Goal: Register for event/course: Register for event/course

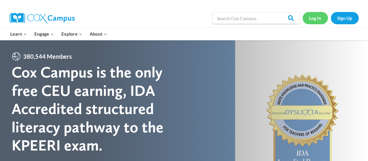
click at [316, 20] on link "Log In" at bounding box center [315, 18] width 25 height 12
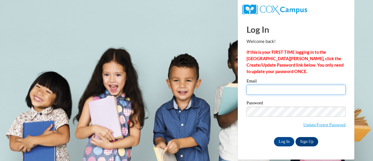
click at [279, 87] on input "Email" at bounding box center [295, 89] width 99 height 10
type input "[PERSON_NAME][EMAIL_ADDRESS][DOMAIN_NAME]"
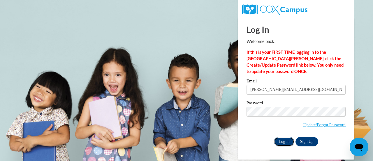
click at [289, 141] on input "Log In" at bounding box center [284, 141] width 20 height 9
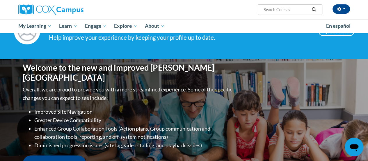
scroll to position [175, 0]
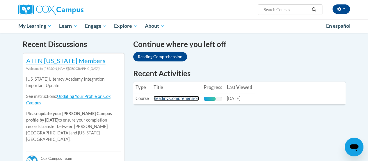
click at [182, 96] on link "Reading Comprehension" at bounding box center [176, 98] width 45 height 5
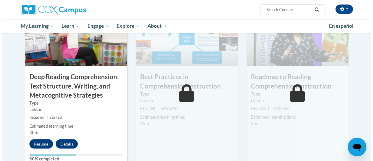
scroll to position [495, 0]
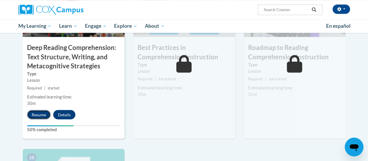
click at [40, 115] on button "Resume" at bounding box center [39, 114] width 24 height 9
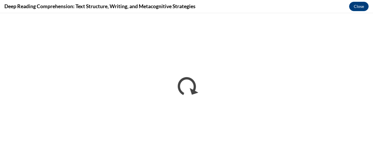
scroll to position [0, 0]
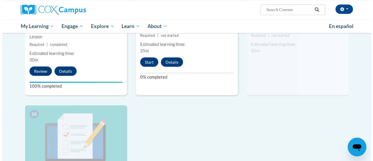
scroll to position [486, 0]
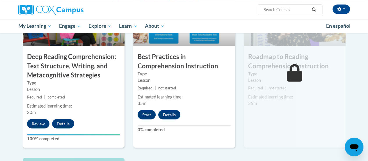
click at [189, 68] on h3 "Best Practices in Comprehension Instruction" at bounding box center [184, 61] width 102 height 18
click at [151, 112] on button "Start" at bounding box center [147, 114] width 18 height 9
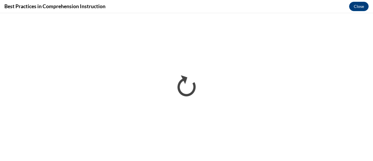
scroll to position [0, 0]
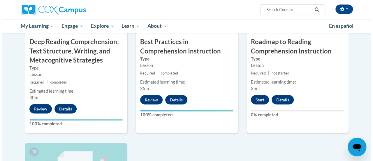
scroll to position [493, 0]
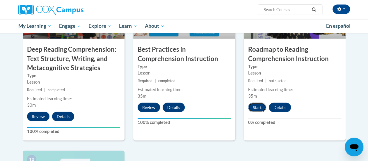
click at [260, 107] on button "Start" at bounding box center [257, 106] width 18 height 9
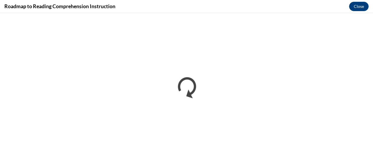
scroll to position [0, 0]
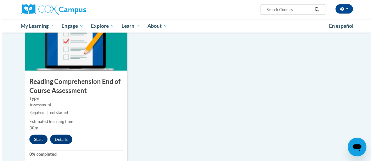
scroll to position [629, 0]
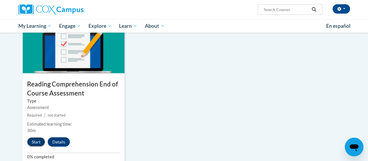
click at [40, 142] on button "Start" at bounding box center [36, 141] width 18 height 9
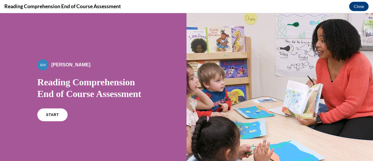
scroll to position [0, 0]
click at [53, 114] on span "START" at bounding box center [52, 114] width 13 height 4
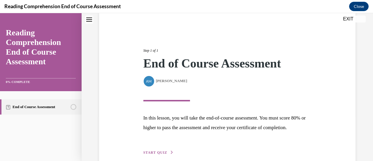
scroll to position [85, 0]
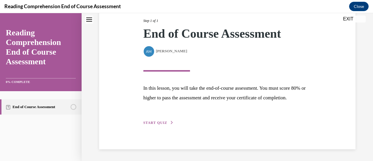
click at [164, 123] on span "START QUIZ" at bounding box center [155, 122] width 24 height 4
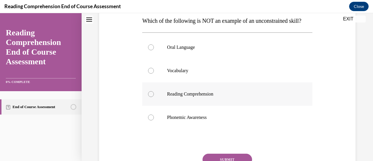
scroll to position [87, 0]
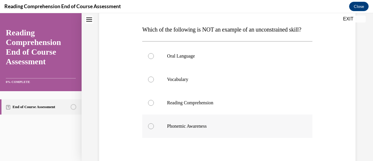
click at [181, 129] on p "Phonemic Awareness" at bounding box center [232, 126] width 131 height 6
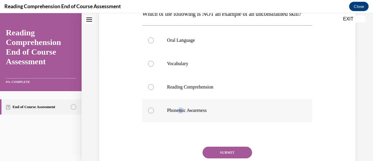
scroll to position [117, 0]
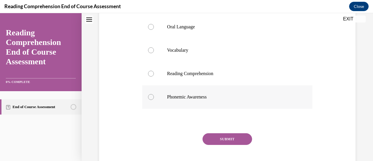
click at [231, 101] on label "Phonemic Awareness" at bounding box center [227, 96] width 170 height 23
click at [154, 100] on input "Phonemic Awareness" at bounding box center [151, 97] width 6 height 6
radio input "true"
click at [235, 144] on button "SUBMIT" at bounding box center [227, 139] width 50 height 12
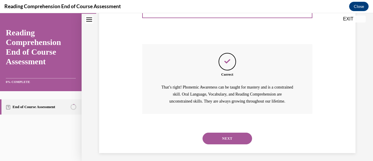
scroll to position [221, 0]
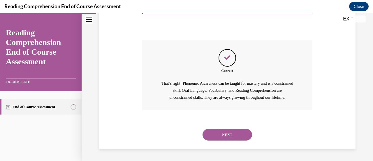
click at [243, 136] on button "NEXT" at bounding box center [227, 134] width 50 height 12
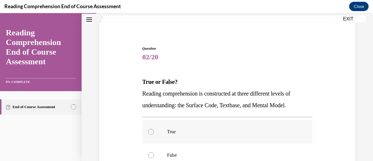
scroll to position [87, 0]
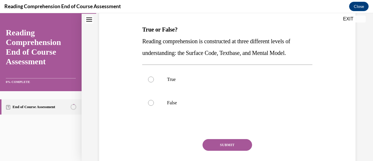
drag, startPoint x: 142, startPoint y: 41, endPoint x: 325, endPoint y: 50, distance: 183.7
click at [323, 51] on div "Question 02/20 True or False? Reading comprehension is constructed at three dif…" at bounding box center [227, 81] width 259 height 210
copy span "Reading comprehension is constructed at three different levels of understanding…"
click at [206, 77] on p "True" at bounding box center [232, 79] width 131 height 6
click at [154, 77] on input "True" at bounding box center [151, 79] width 6 height 6
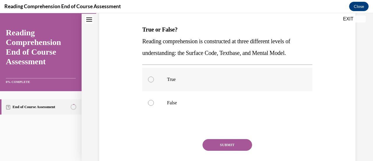
radio input "true"
click at [227, 147] on button "SUBMIT" at bounding box center [227, 145] width 50 height 12
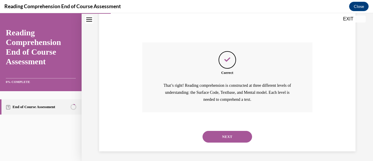
scroll to position [186, 0]
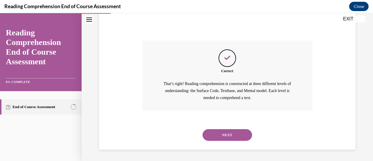
click at [228, 133] on button "NEXT" at bounding box center [227, 135] width 50 height 12
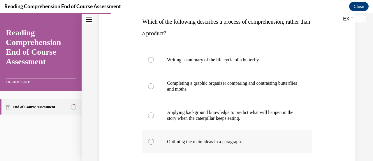
scroll to position [87, 0]
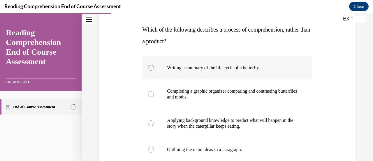
click at [258, 76] on label "Writing a summary of the life cycle of a butterfly." at bounding box center [227, 67] width 170 height 23
click at [154, 70] on input "Writing a summary of the life cycle of a butterfly." at bounding box center [151, 68] width 6 height 6
radio input "true"
click at [267, 122] on p "Applying background knowledge to predict what will happen in the story when the…" at bounding box center [232, 123] width 131 height 12
click at [154, 122] on input "Applying background knowledge to predict what will happen in the story when the…" at bounding box center [151, 123] width 6 height 6
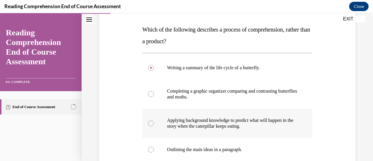
radio input "true"
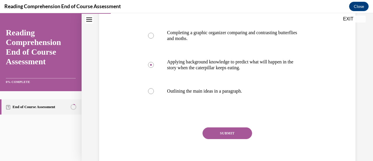
click at [237, 133] on button "SUBMIT" at bounding box center [227, 133] width 50 height 12
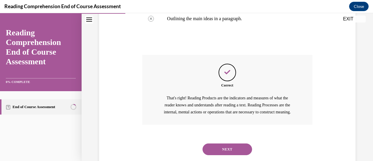
scroll to position [239, 0]
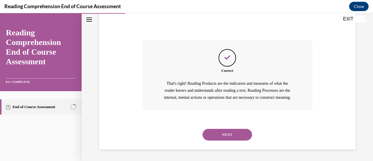
click at [231, 134] on button "NEXT" at bounding box center [227, 134] width 50 height 12
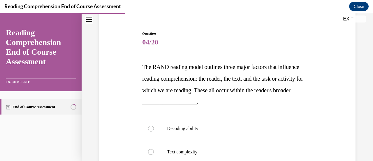
scroll to position [29, 0]
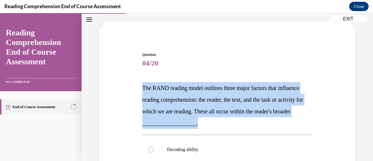
drag, startPoint x: 138, startPoint y: 85, endPoint x: 261, endPoint y: 125, distance: 129.4
copy span "The RAND reading model outlines three major factors that influence reading comp…"
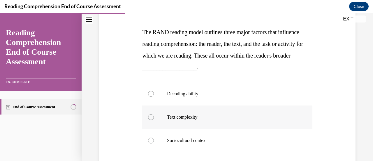
scroll to position [117, 0]
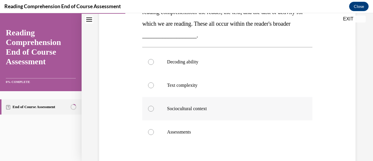
click at [207, 110] on p "Sociocultural context" at bounding box center [232, 108] width 131 height 6
click at [154, 110] on input "Sociocultural context" at bounding box center [151, 108] width 6 height 6
radio input "true"
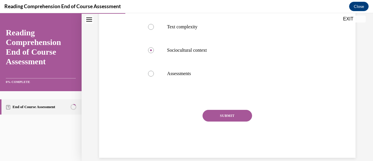
click at [234, 117] on button "SUBMIT" at bounding box center [227, 116] width 50 height 12
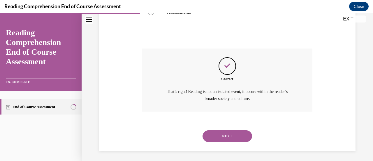
scroll to position [237, 0]
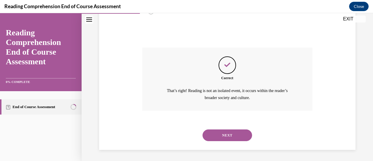
click at [240, 136] on button "NEXT" at bounding box center [227, 135] width 50 height 12
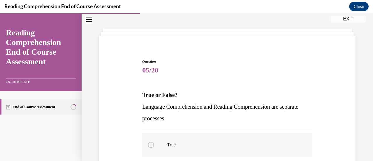
scroll to position [58, 0]
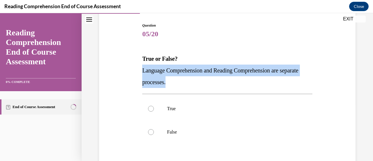
drag, startPoint x: 195, startPoint y: 86, endPoint x: 137, endPoint y: 72, distance: 59.3
click at [137, 72] on div "Question 05/20 True or False? Language Comprehension and Reading Comprehension …" at bounding box center [227, 110] width 259 height 210
copy span "Language Comprehension and Reading Comprehension are separate processes."
click at [263, 87] on p "Language Comprehension and Reading Comprehension are separate processes." at bounding box center [227, 75] width 170 height 23
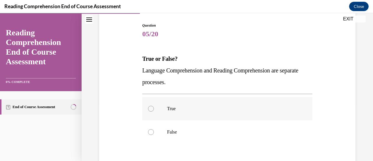
click at [185, 106] on p "True" at bounding box center [232, 108] width 131 height 6
click at [154, 106] on input "True" at bounding box center [151, 108] width 6 height 6
radio input "true"
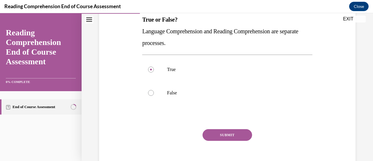
scroll to position [125, 0]
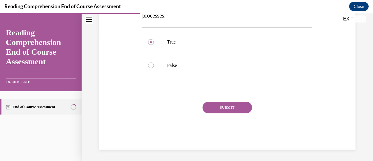
click at [225, 113] on div "SUBMIT" at bounding box center [227, 115] width 170 height 29
click at [229, 110] on button "SUBMIT" at bounding box center [227, 107] width 50 height 12
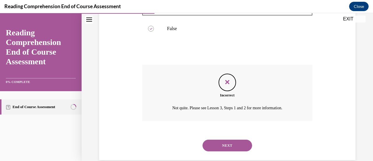
scroll to position [172, 0]
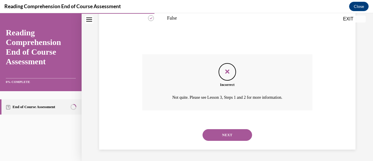
click at [237, 135] on button "NEXT" at bounding box center [227, 135] width 50 height 12
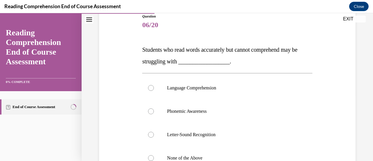
scroll to position [58, 0]
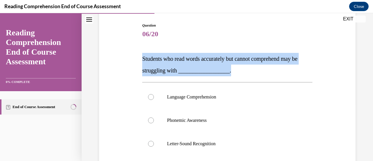
drag, startPoint x: 132, startPoint y: 54, endPoint x: 259, endPoint y: 66, distance: 127.3
click at [259, 66] on div "Question 06/20 Students who read words accurately but cannot comprehend may be …" at bounding box center [227, 127] width 259 height 245
copy span "Students who read words accurately but cannot comprehend may be struggling with…"
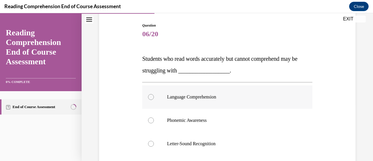
click at [198, 97] on p "Language Comprehension" at bounding box center [232, 97] width 131 height 6
click at [154, 97] on input "Language Comprehension" at bounding box center [151, 97] width 6 height 6
radio input "true"
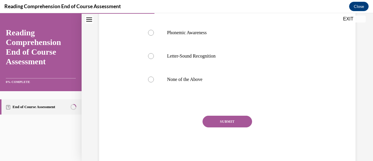
click at [228, 121] on button "SUBMIT" at bounding box center [227, 121] width 50 height 12
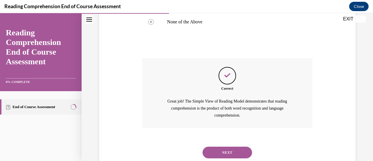
scroll to position [221, 0]
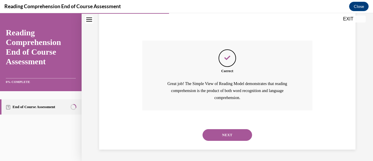
click at [241, 137] on button "NEXT" at bounding box center [227, 135] width 50 height 12
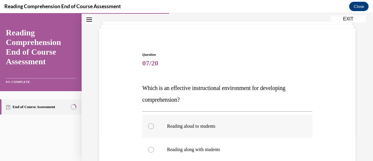
scroll to position [87, 0]
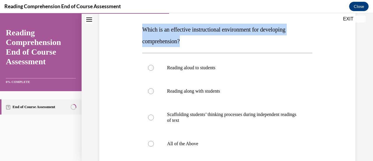
drag, startPoint x: 139, startPoint y: 28, endPoint x: 197, endPoint y: 45, distance: 60.4
click at [197, 45] on div "Question 07/20 Which is an effective instructional environment for developing c…" at bounding box center [227, 101] width 259 height 251
copy span "Which is an effective instructional environment for developing comprehension?"
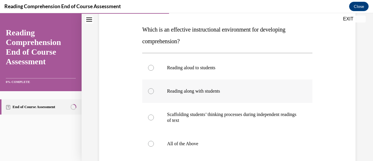
click at [261, 85] on label "Reading along with students" at bounding box center [227, 90] width 170 height 23
click at [154, 88] on input "Reading along with students" at bounding box center [151, 91] width 6 height 6
radio input "true"
click at [212, 133] on label "All of the Above" at bounding box center [227, 143] width 170 height 23
click at [154, 140] on input "All of the Above" at bounding box center [151, 143] width 6 height 6
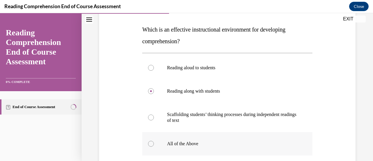
radio input "true"
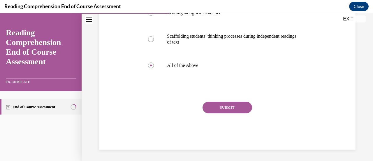
click at [229, 110] on button "SUBMIT" at bounding box center [227, 107] width 50 height 12
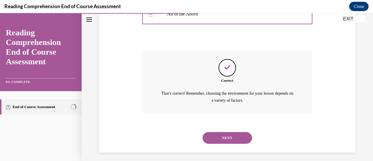
scroll to position [219, 0]
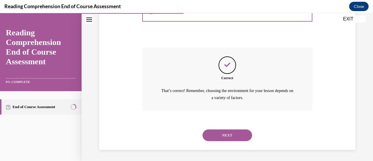
click at [224, 135] on button "NEXT" at bounding box center [227, 135] width 50 height 12
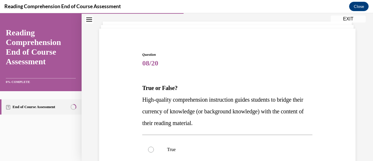
scroll to position [87, 0]
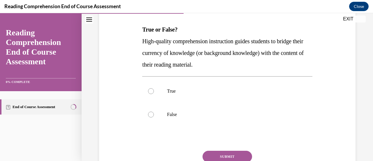
drag, startPoint x: 140, startPoint y: 28, endPoint x: 232, endPoint y: 68, distance: 100.6
click at [232, 68] on div "Question 08/20 True or False? High-quality comprehension instruction guides stu…" at bounding box center [227, 91] width 173 height 213
copy div "True or False? High-quality comprehension instruction guides students to bridge…"
click at [194, 97] on label "True" at bounding box center [227, 90] width 170 height 23
click at [154, 94] on input "True" at bounding box center [151, 91] width 6 height 6
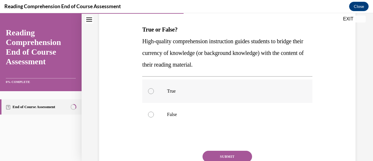
radio input "true"
click at [235, 151] on button "SUBMIT" at bounding box center [227, 156] width 50 height 12
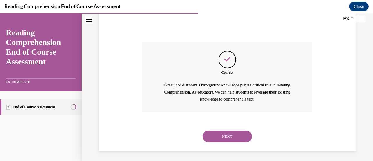
scroll to position [197, 0]
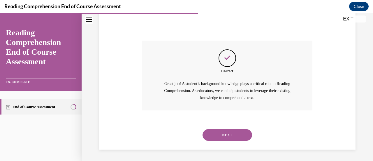
click at [232, 133] on button "NEXT" at bounding box center [227, 135] width 50 height 12
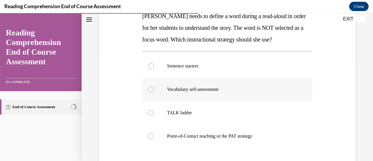
scroll to position [87, 0]
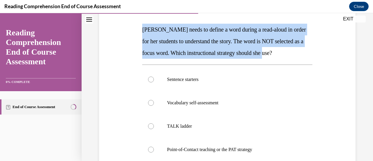
drag, startPoint x: 135, startPoint y: 28, endPoint x: 295, endPoint y: 57, distance: 162.3
click at [295, 57] on div "Question 09/20 Mrs. Ivie needs to define a word during a read-aloud in order fo…" at bounding box center [227, 104] width 259 height 257
copy span "Mrs. Ivie needs to define a word during a read-aloud in order for her students …"
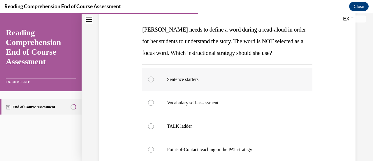
drag, startPoint x: 202, startPoint y: 80, endPoint x: 203, endPoint y: 83, distance: 3.7
click at [202, 79] on p "Sentence starters" at bounding box center [232, 79] width 131 height 6
click at [154, 79] on input "Sentence starters" at bounding box center [151, 79] width 6 height 6
radio input "true"
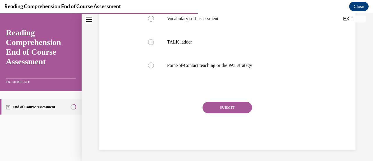
click at [231, 103] on button "SUBMIT" at bounding box center [227, 107] width 50 height 12
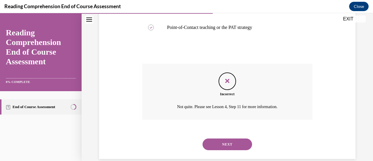
scroll to position [218, 0]
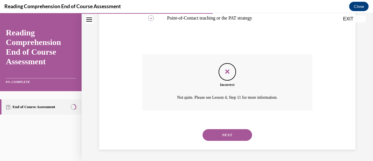
click at [234, 133] on button "NEXT" at bounding box center [227, 135] width 50 height 12
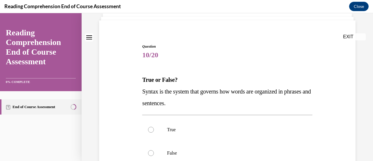
scroll to position [58, 0]
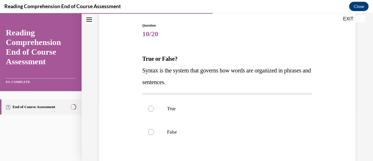
drag, startPoint x: 140, startPoint y: 59, endPoint x: 230, endPoint y: 75, distance: 91.5
click at [230, 75] on div "Question 10/20 True or False? Syntax is the system that governs how words are o…" at bounding box center [227, 115] width 173 height 202
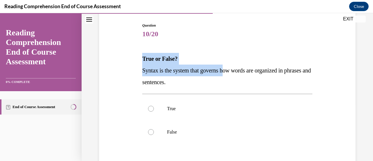
copy div "True or False? Syntax is the system that governs h"
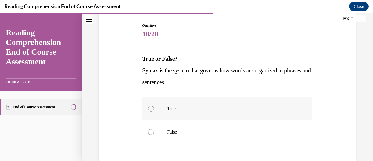
click at [169, 109] on p "True" at bounding box center [232, 108] width 131 height 6
click at [154, 109] on input "True" at bounding box center [151, 108] width 6 height 6
radio input "true"
click at [195, 109] on p "True" at bounding box center [232, 108] width 131 height 6
click at [154, 109] on input "True" at bounding box center [151, 108] width 6 height 6
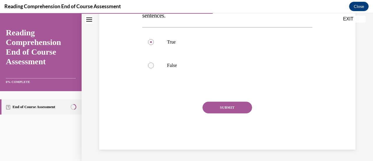
click at [224, 106] on button "SUBMIT" at bounding box center [227, 107] width 50 height 12
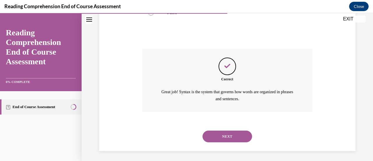
scroll to position [179, 0]
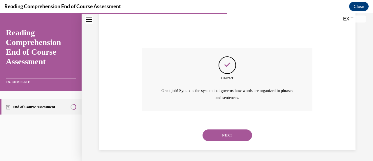
click at [226, 133] on button "NEXT" at bounding box center [227, 135] width 50 height 12
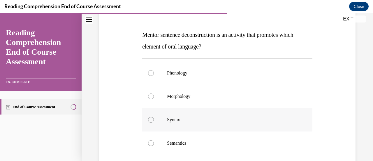
scroll to position [58, 0]
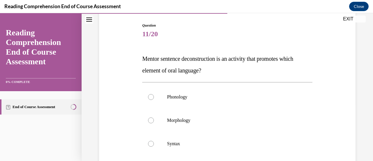
drag, startPoint x: 131, startPoint y: 59, endPoint x: 238, endPoint y: 70, distance: 107.1
click at [238, 70] on div "Question 11/20 Mentor sentence deconstruction is an activity that promotes whic…" at bounding box center [227, 127] width 259 height 245
copy span "Mentor sentence deconstruction is an activity that promotes which element of or…"
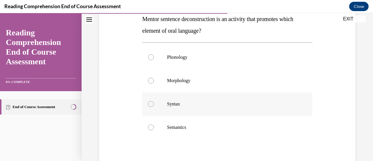
scroll to position [117, 0]
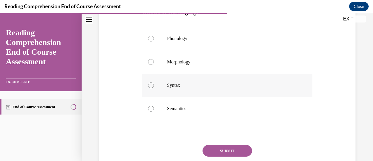
click at [182, 81] on label "Syntax" at bounding box center [227, 84] width 170 height 23
click at [154, 82] on input "Syntax" at bounding box center [151, 85] width 6 height 6
radio input "true"
click at [229, 145] on button "SUBMIT" at bounding box center [227, 150] width 50 height 12
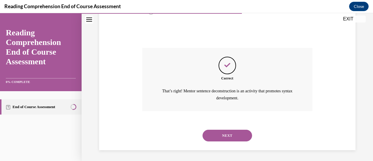
scroll to position [214, 0]
click at [221, 138] on button "NEXT" at bounding box center [227, 135] width 50 height 12
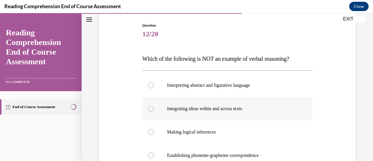
scroll to position [87, 0]
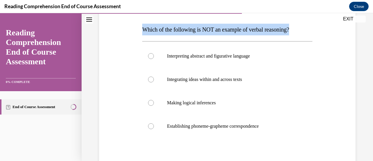
drag, startPoint x: 137, startPoint y: 29, endPoint x: 326, endPoint y: 29, distance: 189.1
click at [326, 29] on div "Question 12/20 Which of the following is NOT an example of verbal reasoning? In…" at bounding box center [227, 93] width 259 height 234
copy span "Which of the following is NOT an example of verbal reasoning?"
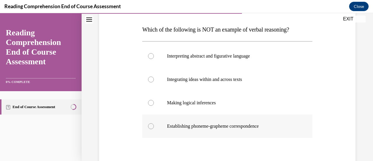
click at [215, 126] on p "Establishing phoneme-grapheme correspondence" at bounding box center [232, 126] width 131 height 6
click at [154, 126] on input "Establishing phoneme-grapheme correspondence" at bounding box center [151, 126] width 6 height 6
radio input "true"
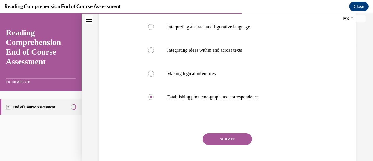
click at [240, 137] on button "SUBMIT" at bounding box center [227, 139] width 50 height 12
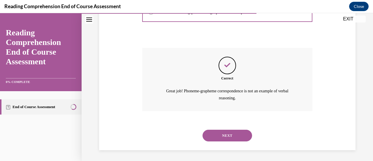
scroll to position [202, 0]
click at [229, 134] on button "NEXT" at bounding box center [227, 135] width 50 height 12
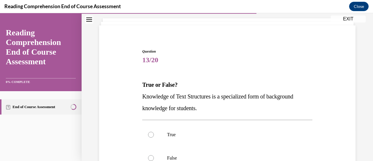
scroll to position [87, 0]
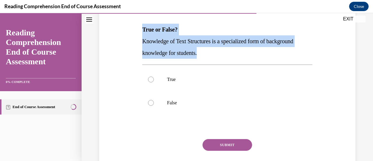
drag, startPoint x: 141, startPoint y: 28, endPoint x: 234, endPoint y: 49, distance: 95.0
click at [234, 49] on div "True or False? Knowledge of Text Structures is a specialized form of background…" at bounding box center [227, 41] width 170 height 35
click at [244, 54] on p "Knowledge of Text Structures is a specialized form of background knowledge for …" at bounding box center [227, 46] width 170 height 23
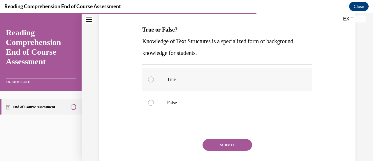
click at [164, 82] on label "True" at bounding box center [227, 79] width 170 height 23
click at [154, 82] on input "True" at bounding box center [151, 79] width 6 height 6
radio input "true"
click at [224, 141] on button "SUBMIT" at bounding box center [227, 145] width 50 height 12
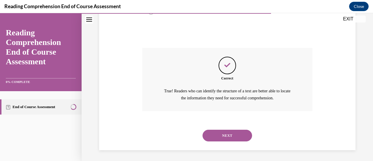
scroll to position [179, 0]
click at [220, 132] on button "NEXT" at bounding box center [227, 135] width 50 height 12
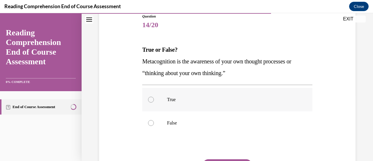
scroll to position [58, 0]
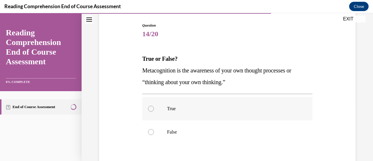
click at [213, 107] on p "True" at bounding box center [232, 108] width 131 height 6
click at [154, 107] on input "True" at bounding box center [151, 108] width 6 height 6
radio input "true"
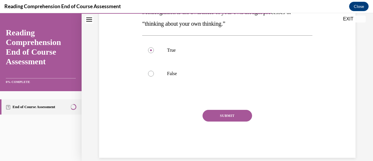
click at [227, 111] on button "SUBMIT" at bounding box center [227, 116] width 50 height 12
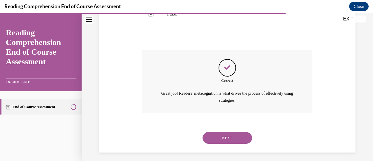
scroll to position [179, 0]
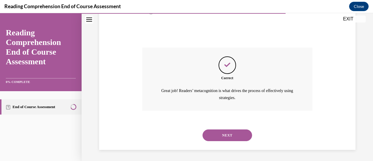
click at [229, 134] on button "NEXT" at bounding box center [227, 135] width 50 height 12
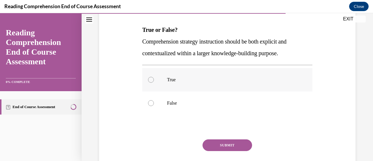
scroll to position [66, 0]
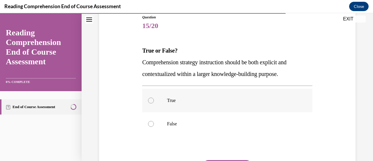
click at [188, 98] on p "True" at bounding box center [232, 100] width 131 height 6
click at [154, 98] on input "True" at bounding box center [151, 100] width 6 height 6
radio input "true"
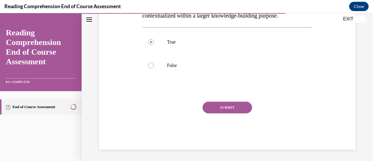
click at [235, 110] on button "SUBMIT" at bounding box center [227, 107] width 50 height 12
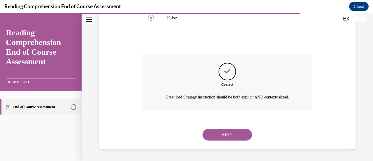
scroll to position [179, 0]
click at [229, 133] on button "NEXT" at bounding box center [227, 134] width 50 height 12
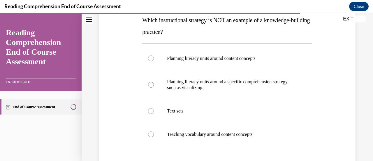
scroll to position [87, 0]
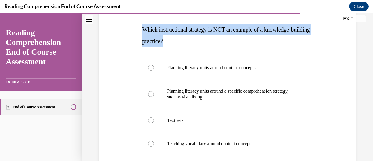
drag, startPoint x: 139, startPoint y: 28, endPoint x: 246, endPoint y: 42, distance: 107.8
click at [246, 42] on div "Question 16/20 Which instructional strategy is NOT an example of a knowledge-bu…" at bounding box center [227, 101] width 259 height 251
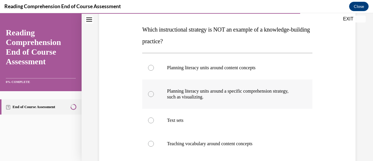
click at [211, 85] on label "Planning literacy units around a specific comprehension strategy, such as visua…" at bounding box center [227, 93] width 170 height 29
click at [154, 91] on input "Planning literacy units around a specific comprehension strategy, such as visua…" at bounding box center [151, 94] width 6 height 6
radio input "true"
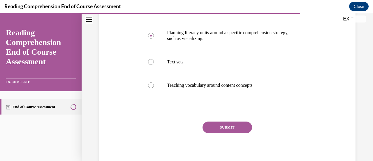
click at [228, 126] on button "SUBMIT" at bounding box center [227, 127] width 50 height 12
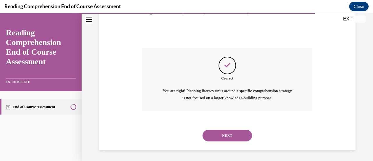
scroll to position [219, 0]
click at [239, 136] on button "NEXT" at bounding box center [227, 135] width 50 height 12
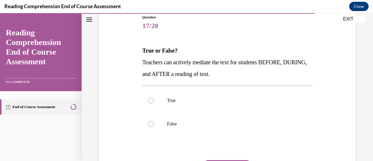
scroll to position [58, 0]
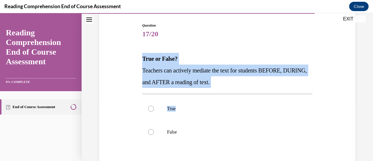
drag, startPoint x: 135, startPoint y: 59, endPoint x: 287, endPoint y: 92, distance: 156.2
click at [287, 92] on div "Question 17/20 True or False? Teachers can actively mediate the text for studen…" at bounding box center [227, 110] width 259 height 210
click at [272, 86] on p "Teachers can actively mediate the text for students BEFORE, DURING, and AFTER a…" at bounding box center [227, 75] width 170 height 23
drag, startPoint x: 133, startPoint y: 54, endPoint x: 269, endPoint y: 82, distance: 138.4
click at [269, 82] on div "Question 17/20 True or False? Teachers can actively mediate the text for studen…" at bounding box center [227, 110] width 259 height 210
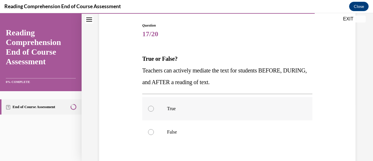
click at [205, 108] on p "True" at bounding box center [232, 108] width 131 height 6
click at [154, 108] on input "True" at bounding box center [151, 108] width 6 height 6
radio input "true"
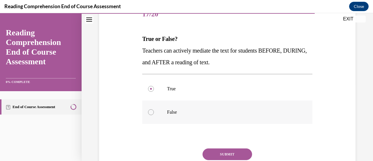
scroll to position [87, 0]
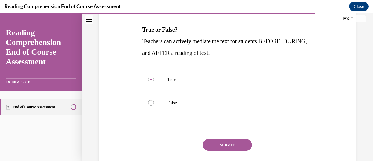
click at [226, 141] on button "SUBMIT" at bounding box center [227, 145] width 50 height 12
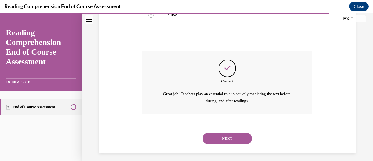
scroll to position [179, 0]
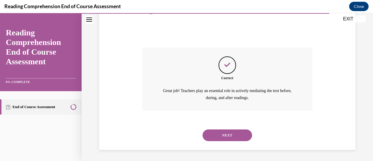
click at [232, 138] on button "NEXT" at bounding box center [227, 135] width 50 height 12
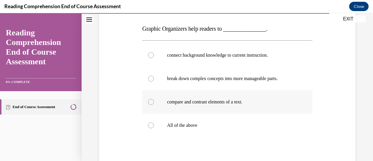
scroll to position [87, 0]
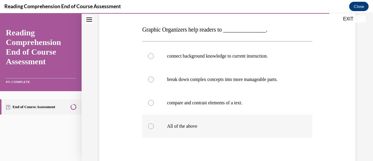
click at [231, 124] on p "All of the above" at bounding box center [232, 126] width 131 height 6
click at [154, 124] on input "All of the above" at bounding box center [151, 126] width 6 height 6
radio input "true"
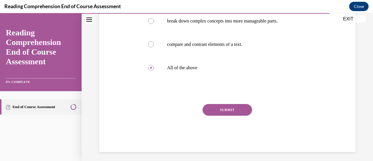
click at [235, 115] on div "SUBMIT" at bounding box center [227, 118] width 170 height 29
click at [237, 106] on button "SUBMIT" at bounding box center [227, 110] width 50 height 12
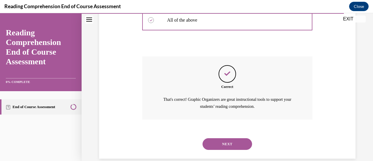
scroll to position [202, 0]
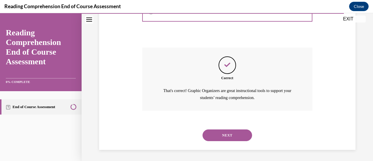
click at [229, 137] on button "NEXT" at bounding box center [227, 135] width 50 height 12
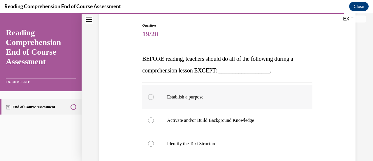
scroll to position [87, 0]
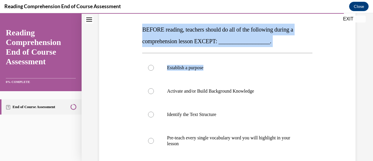
drag, startPoint x: 140, startPoint y: 29, endPoint x: 316, endPoint y: 53, distance: 178.3
click at [316, 53] on div "Question 19/20 BEFORE reading, teachers should do all of the following during a…" at bounding box center [227, 101] width 259 height 251
click at [317, 53] on div "Question 19/20 BEFORE reading, teachers should do all of the following during a…" at bounding box center [227, 101] width 259 height 251
drag, startPoint x: 166, startPoint y: 32, endPoint x: 278, endPoint y: 43, distance: 112.4
click at [277, 43] on div "Question 19/20 BEFORE reading, teachers should do all of the following during a…" at bounding box center [227, 101] width 259 height 251
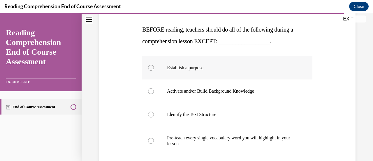
click at [282, 69] on p "Establish a purpose" at bounding box center [232, 68] width 131 height 6
click at [154, 69] on input "Establish a purpose" at bounding box center [151, 68] width 6 height 6
radio input "true"
click at [275, 138] on p "Pre-teach every single vocabulary word you will highlight in your lesson" at bounding box center [232, 141] width 131 height 12
click at [154, 138] on input "Pre-teach every single vocabulary word you will highlight in your lesson" at bounding box center [151, 140] width 6 height 6
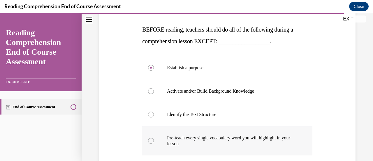
radio input "true"
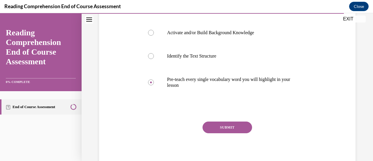
click at [231, 127] on button "SUBMIT" at bounding box center [227, 127] width 50 height 12
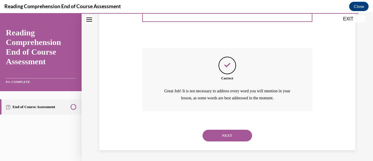
scroll to position [219, 0]
click at [223, 137] on button "NEXT" at bounding box center [227, 135] width 50 height 12
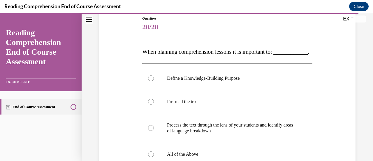
scroll to position [87, 0]
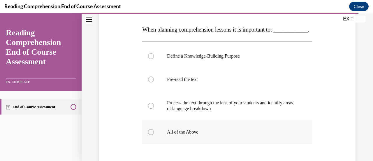
click at [193, 135] on p "All of the Above" at bounding box center [232, 132] width 131 height 6
click at [154, 135] on input "All of the Above" at bounding box center [151, 132] width 6 height 6
radio input "true"
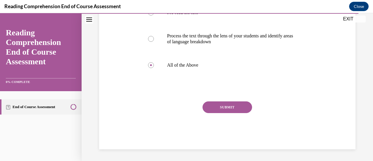
click at [221, 111] on button "SUBMIT" at bounding box center [227, 107] width 50 height 12
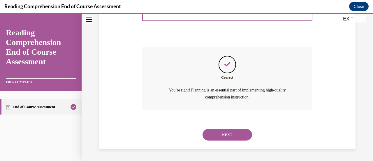
scroll to position [219, 0]
click at [238, 131] on button "NEXT" at bounding box center [227, 134] width 50 height 12
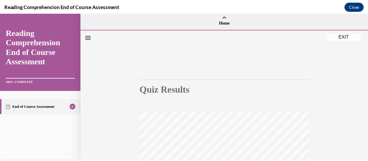
scroll to position [0, 0]
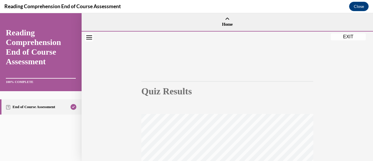
click at [358, 36] on button "EXIT" at bounding box center [348, 36] width 35 height 7
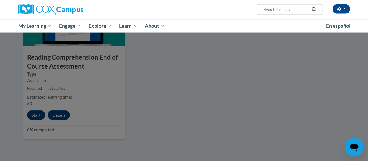
scroll to position [578, 0]
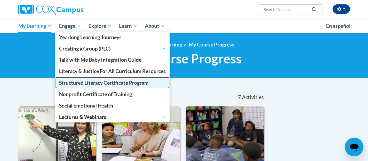
click at [116, 84] on span "Structured Literacy Certificate Program" at bounding box center [104, 83] width 90 height 6
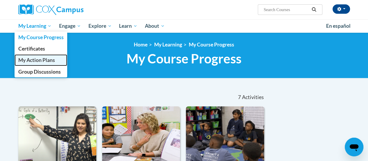
click at [45, 59] on span "My Action Plans" at bounding box center [36, 60] width 37 height 6
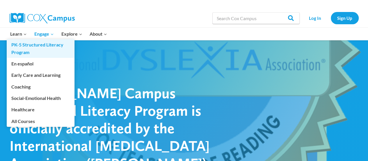
click at [22, 45] on link "PK-5 Structured Literacy Program" at bounding box center [41, 48] width 68 height 19
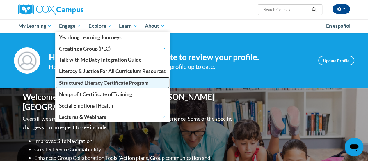
click at [127, 82] on span "Structured Literacy Certificate Program" at bounding box center [104, 83] width 90 height 6
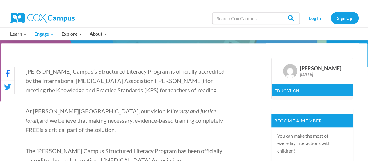
scroll to position [87, 0]
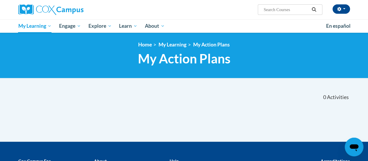
click at [273, 11] on input "Search..." at bounding box center [286, 9] width 47 height 7
type input "repsonse to intervention"
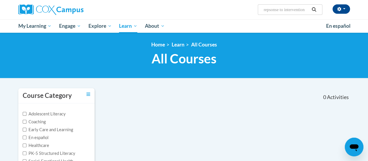
click at [281, 8] on input "repsonse to intervention" at bounding box center [286, 9] width 47 height 7
type input "reponse to intervention"
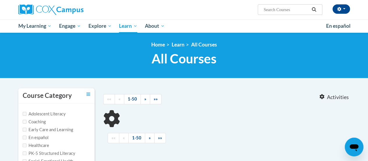
type input "reponse to intervention"
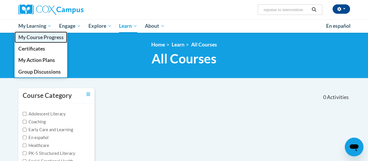
click at [48, 38] on span "My Course Progress" at bounding box center [40, 37] width 45 height 6
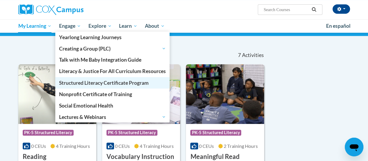
scroll to position [58, 0]
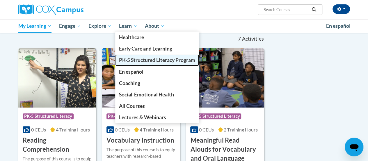
click at [144, 62] on span "PK-5 Structured Literacy Program" at bounding box center [157, 60] width 76 height 6
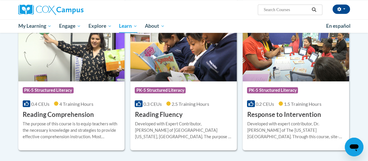
scroll to position [553, 0]
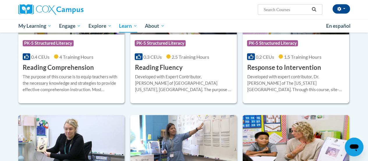
click at [276, 66] on h3 "Response to Intervention" at bounding box center [284, 67] width 74 height 9
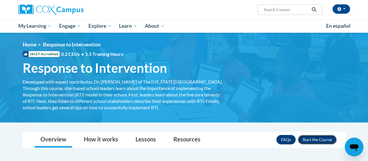
click at [327, 137] on button "Enroll" at bounding box center [317, 139] width 39 height 9
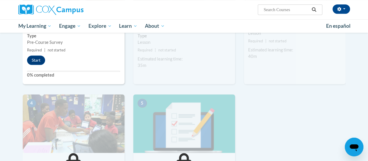
scroll to position [87, 0]
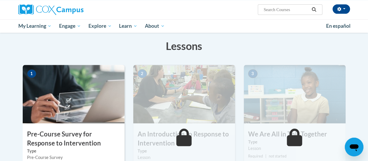
click at [97, 125] on div "1 Pre-Course Survey for Response to Intervention Type Pre-Course Survey Require…" at bounding box center [74, 132] width 102 height 134
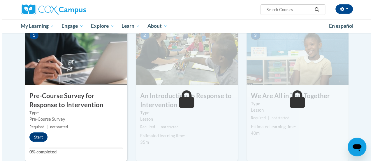
scroll to position [146, 0]
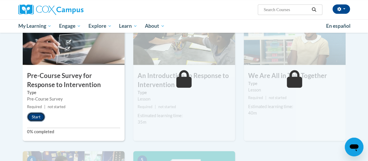
click at [36, 117] on button "Start" at bounding box center [36, 116] width 18 height 9
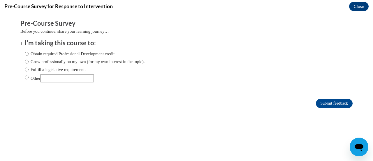
scroll to position [0, 0]
click at [25, 54] on input "Obtain required Professional Development credit." at bounding box center [27, 53] width 4 height 6
radio input "true"
click at [327, 105] on input "Submit feedback" at bounding box center [334, 102] width 37 height 9
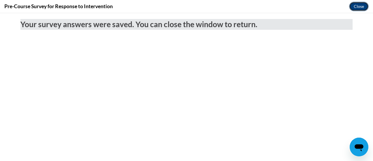
click at [357, 6] on button "Close" at bounding box center [359, 6] width 20 height 9
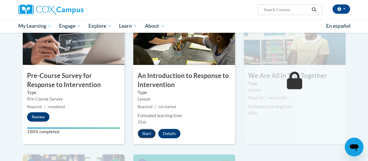
click at [148, 133] on button "Start" at bounding box center [147, 132] width 18 height 9
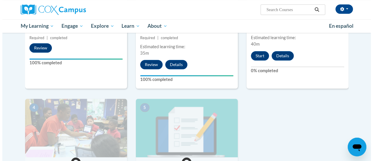
scroll to position [216, 0]
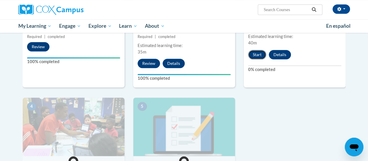
click at [260, 56] on button "Start" at bounding box center [257, 54] width 18 height 9
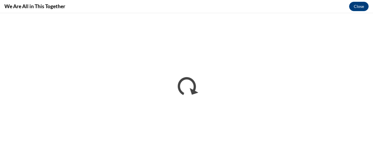
scroll to position [0, 0]
